Goal: Information Seeking & Learning: Learn about a topic

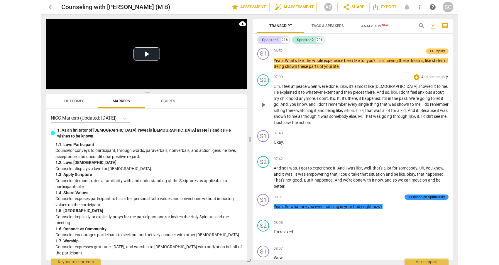
scroll to position [743, 0]
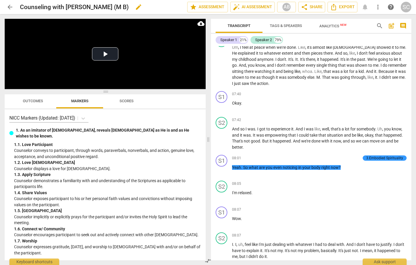
click at [141, 4] on div "Counseling with Amy Bark (M B) edit" at bounding box center [101, 7] width 163 height 11
click at [163, 101] on div "Outcomes Markers Scores" at bounding box center [105, 101] width 192 height 14
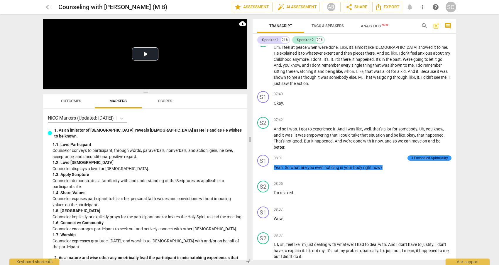
scroll to position [737, 0]
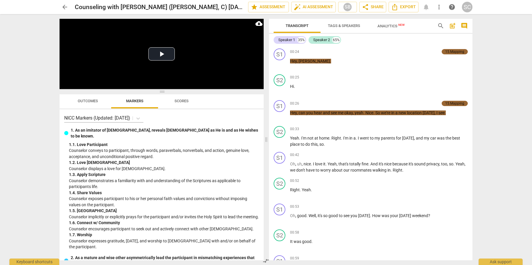
click at [78, 96] on button "Outcomes" at bounding box center [87, 101] width 47 height 14
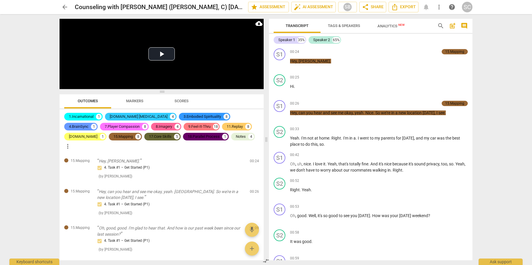
click at [105, 127] on div "7.Player Compassion" at bounding box center [122, 126] width 35 height 6
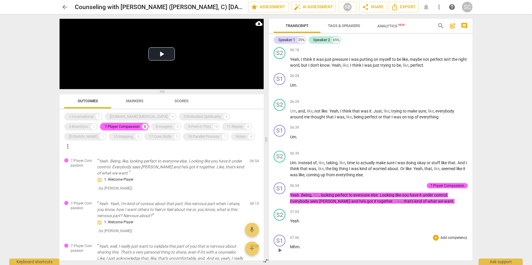
scroll to position [1134, 0]
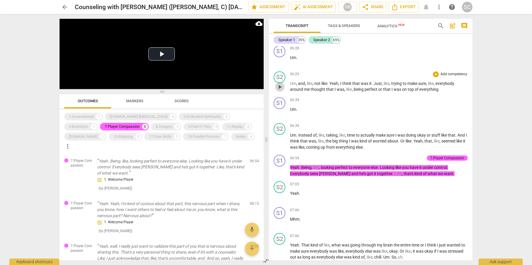
click at [278, 87] on span "play_arrow" at bounding box center [279, 86] width 7 height 7
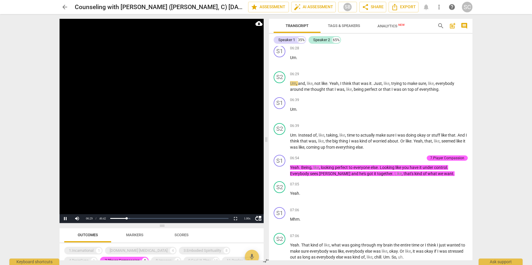
drag, startPoint x: 163, startPoint y: 106, endPoint x: 175, endPoint y: 226, distance: 120.0
click at [175, 226] on span at bounding box center [162, 225] width 204 height 4
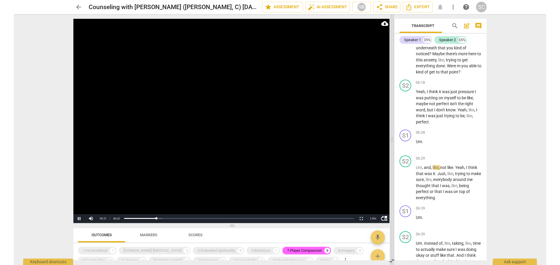
scroll to position [1717, 0]
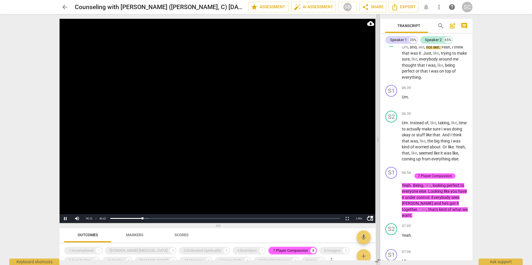
drag, startPoint x: 266, startPoint y: 140, endPoint x: 378, endPoint y: 139, distance: 111.7
click at [378, 139] on span at bounding box center [378, 139] width 4 height 250
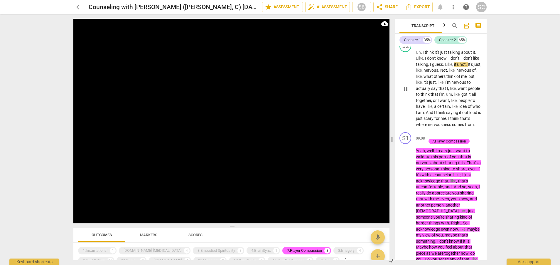
scroll to position [2281, 0]
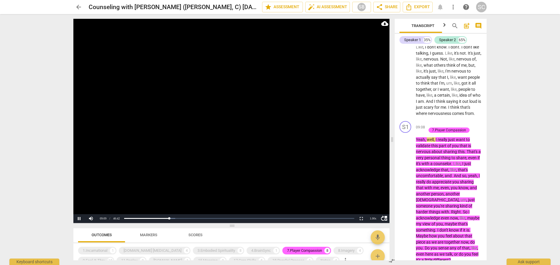
click at [249, 182] on video at bounding box center [231, 121] width 316 height 204
click at [26, 124] on div "arrow_back Counseling with [PERSON_NAME] ([PERSON_NAME], C) [DATE] edit star As…" at bounding box center [280, 132] width 560 height 265
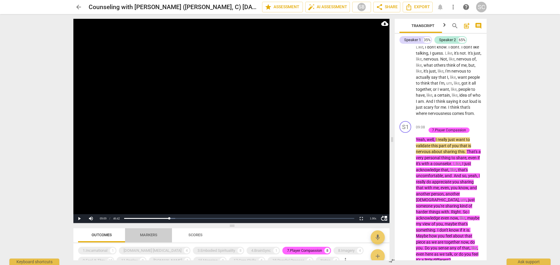
click at [148, 231] on span "Markers" at bounding box center [148, 235] width 31 height 8
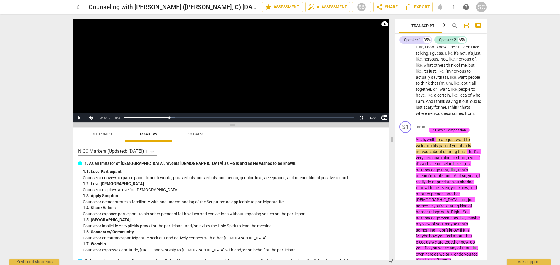
drag, startPoint x: 233, startPoint y: 226, endPoint x: 226, endPoint y: 119, distance: 107.0
click at [226, 123] on span at bounding box center [231, 125] width 316 height 4
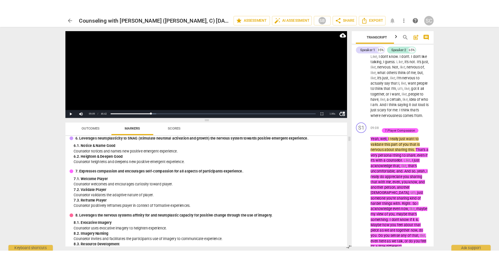
scroll to position [391, 0]
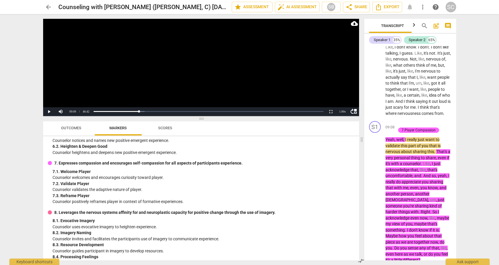
click at [28, 135] on div "arrow_back Counseling with Sydney ([PERSON_NAME], C) [DATE] edit star Assessmen…" at bounding box center [249, 132] width 499 height 265
